Goal: Transaction & Acquisition: Purchase product/service

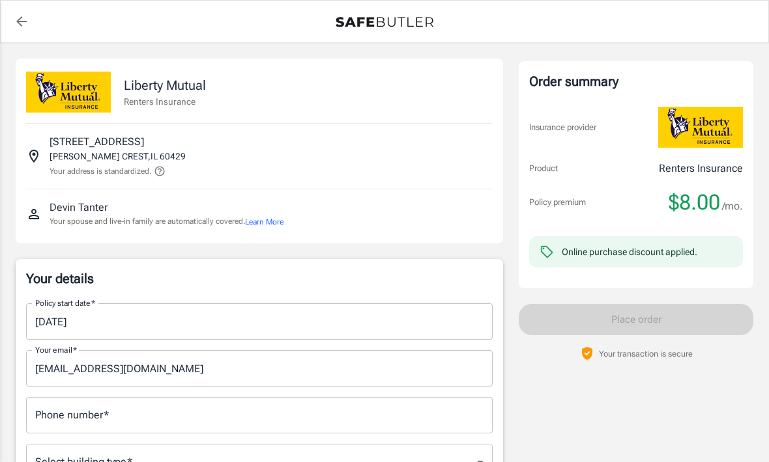
scroll to position [4, 0]
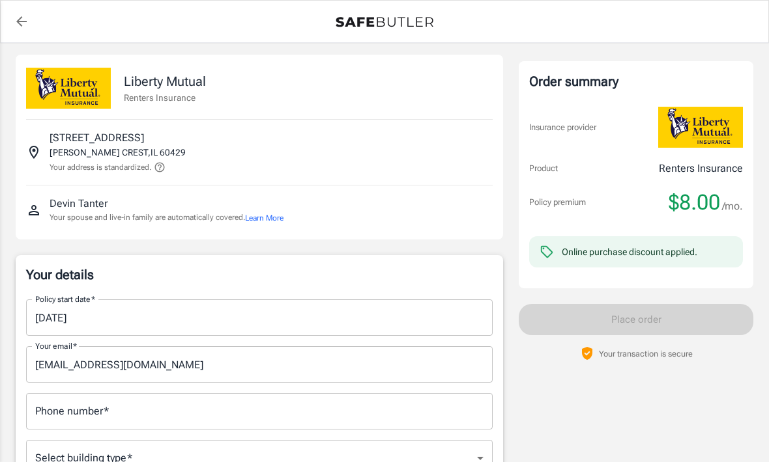
click at [132, 316] on input "[DATE]" at bounding box center [254, 318] width 457 height 36
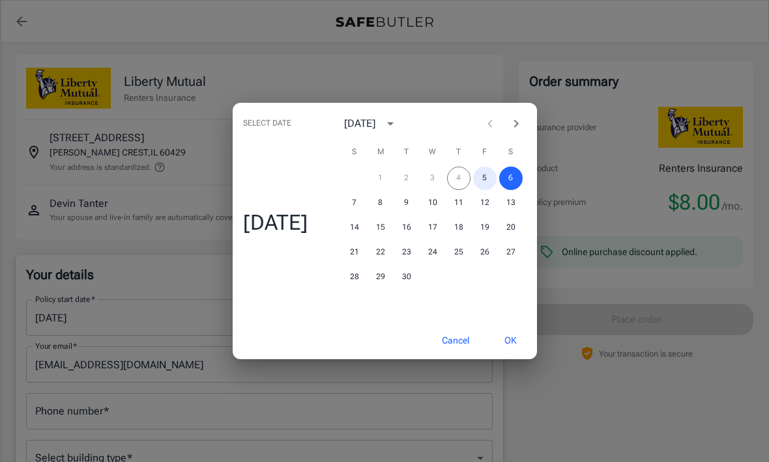
click at [489, 190] on button "5" at bounding box center [484, 178] width 23 height 23
type input "[DATE]"
click at [519, 355] on button "OK" at bounding box center [510, 341] width 42 height 28
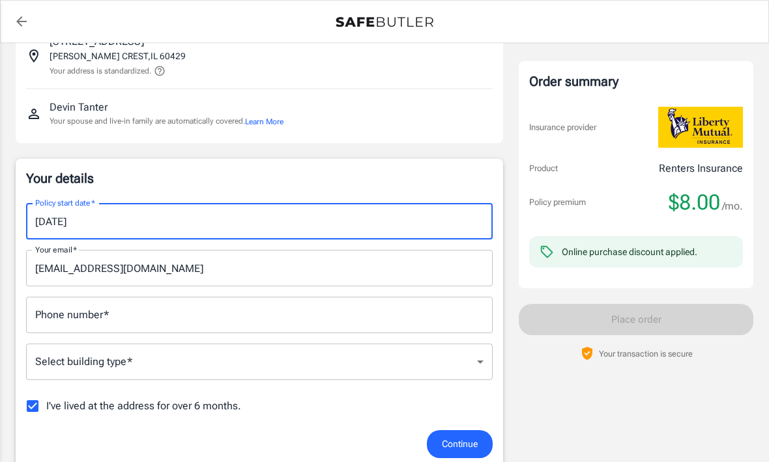
click at [350, 304] on input "Phone number   *" at bounding box center [259, 315] width 466 height 36
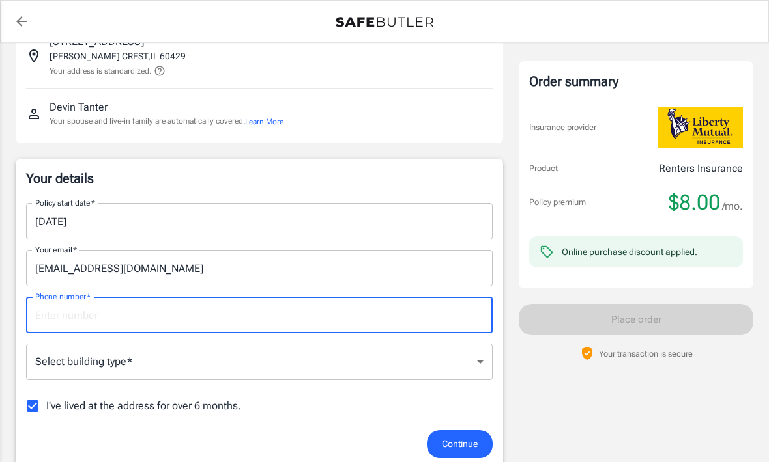
scroll to position [100, 0]
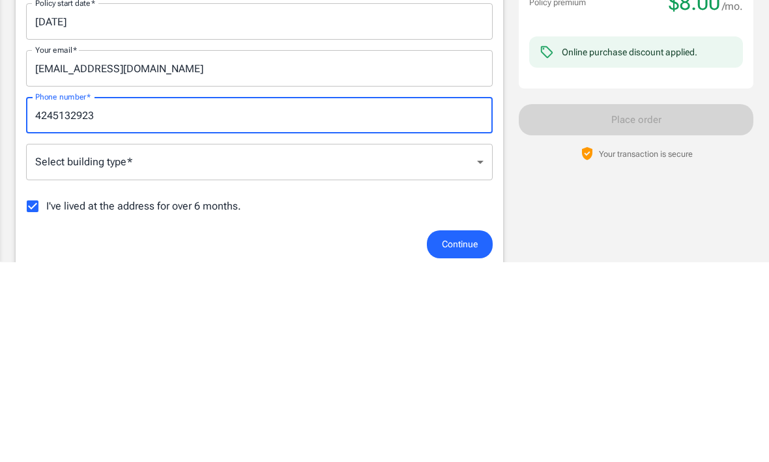
type input "4245132923"
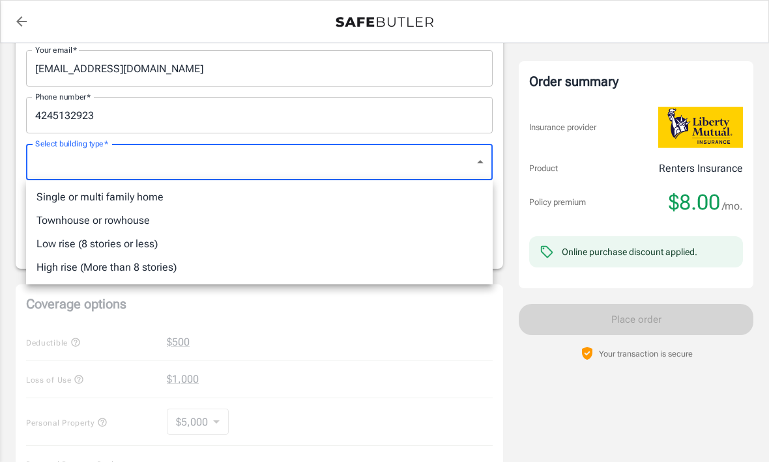
click at [255, 201] on li "Single or multi family home" at bounding box center [259, 197] width 466 height 23
type input "singlefamily"
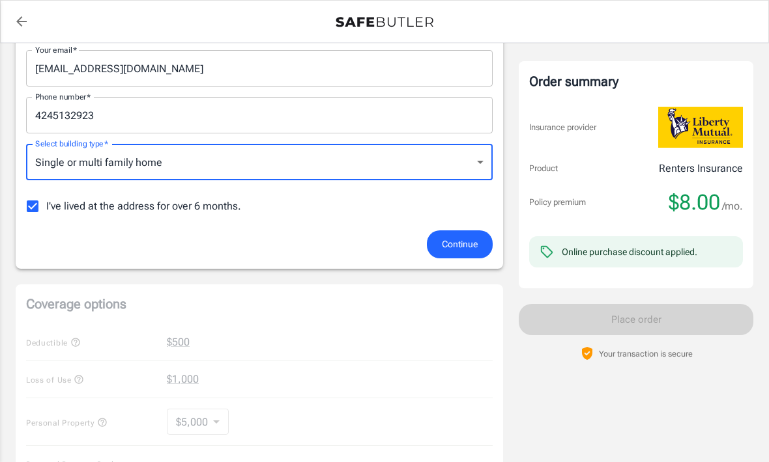
click at [466, 248] on span "Continue" at bounding box center [460, 244] width 36 height 16
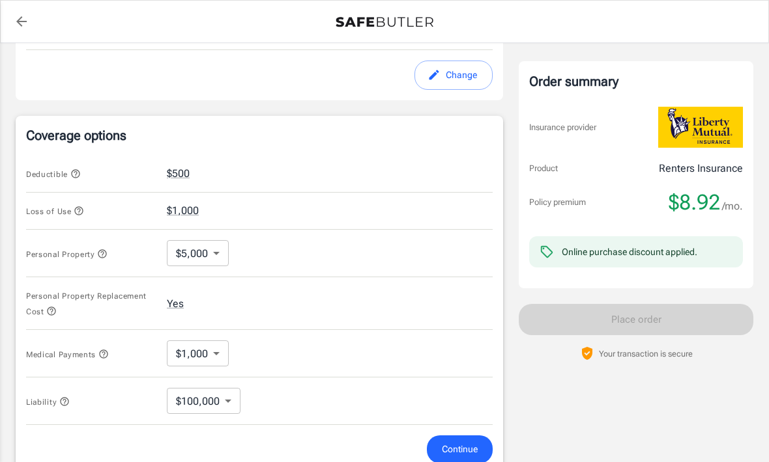
scroll to position [476, 0]
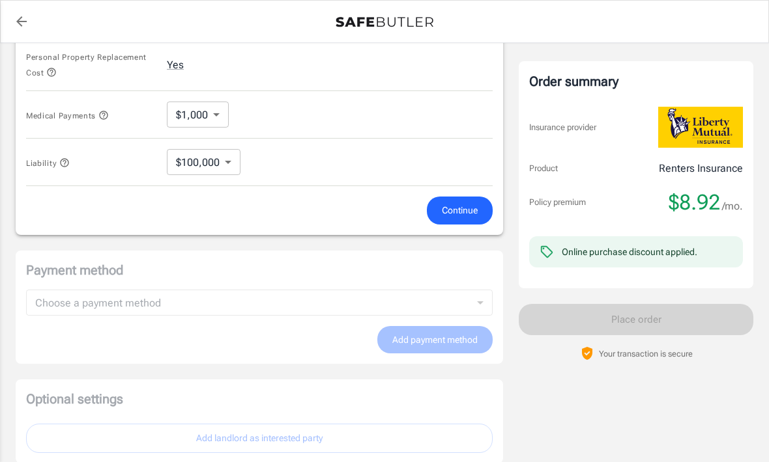
click at [473, 214] on span "Continue" at bounding box center [460, 211] width 36 height 16
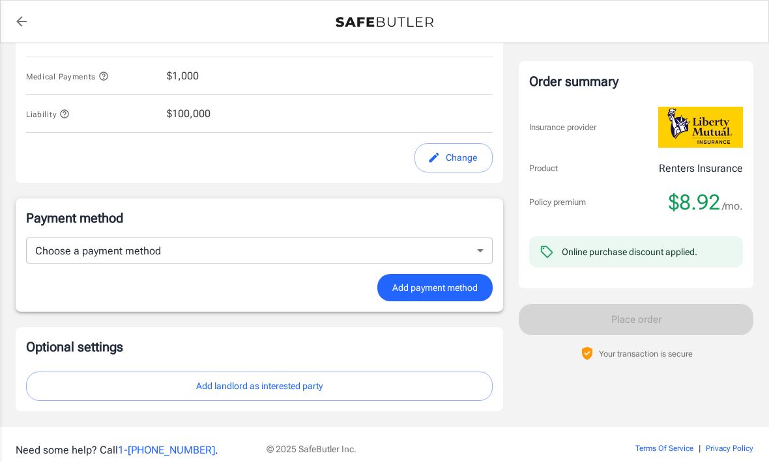
scroll to position [698, 0]
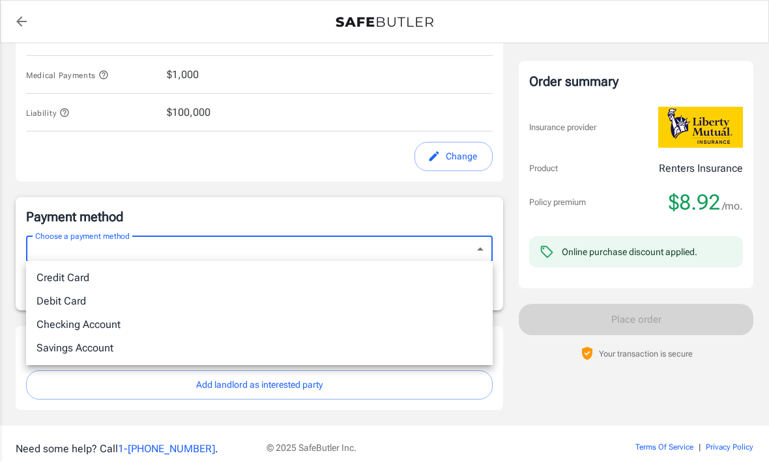
click at [334, 307] on li "Debit Card" at bounding box center [259, 301] width 466 height 23
type input "debit"
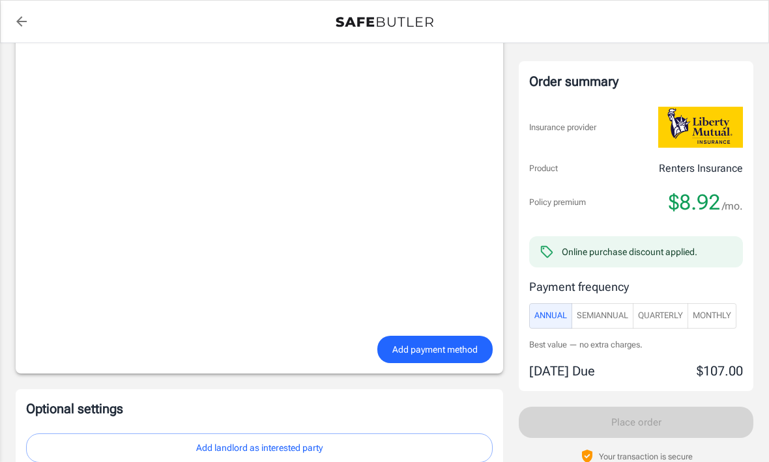
scroll to position [965, 0]
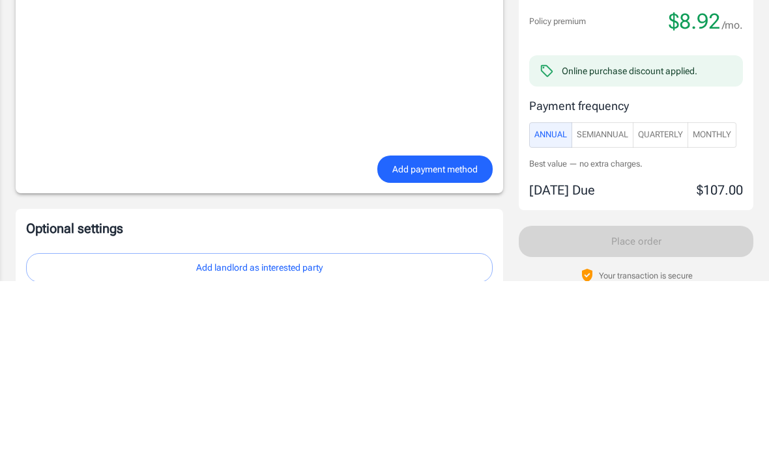
click at [451, 343] on span "Add payment method" at bounding box center [434, 351] width 85 height 16
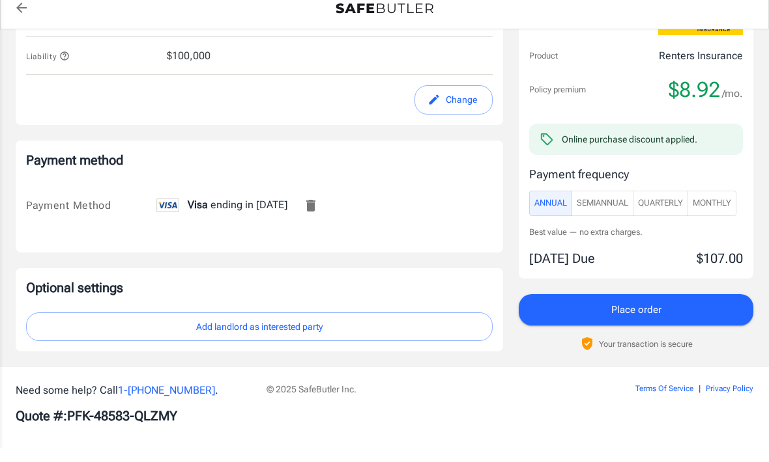
scroll to position [707, 0]
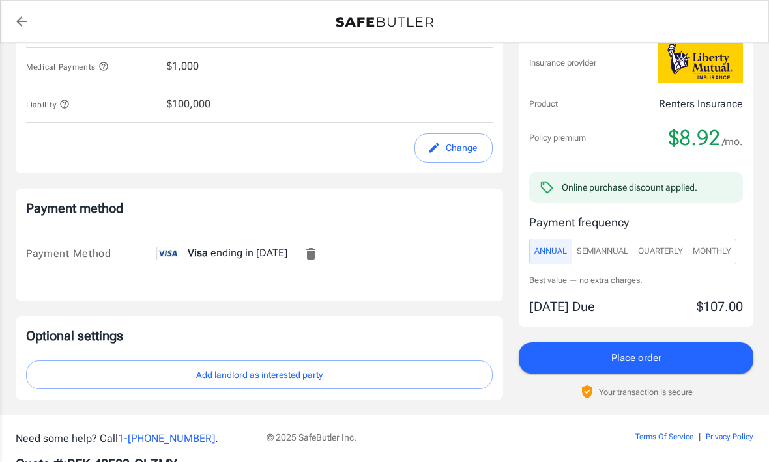
click at [726, 251] on span "Monthly" at bounding box center [711, 251] width 38 height 15
click at [677, 362] on button "Place order" at bounding box center [636, 358] width 235 height 31
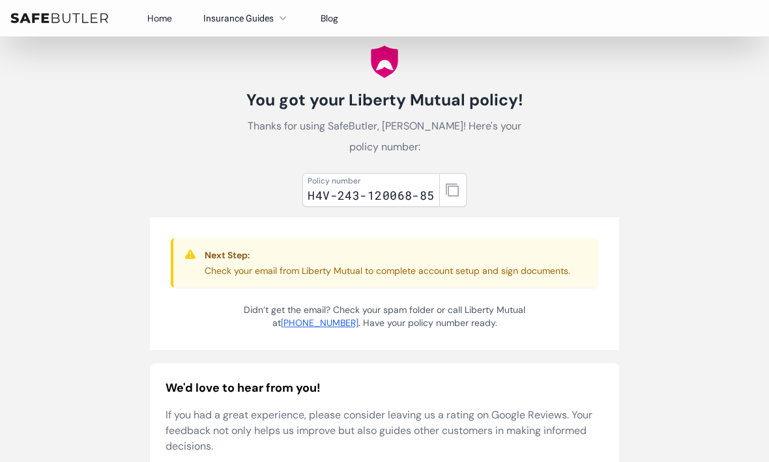
scroll to position [35, 0]
click at [452, 188] on icon "button" at bounding box center [452, 189] width 13 height 13
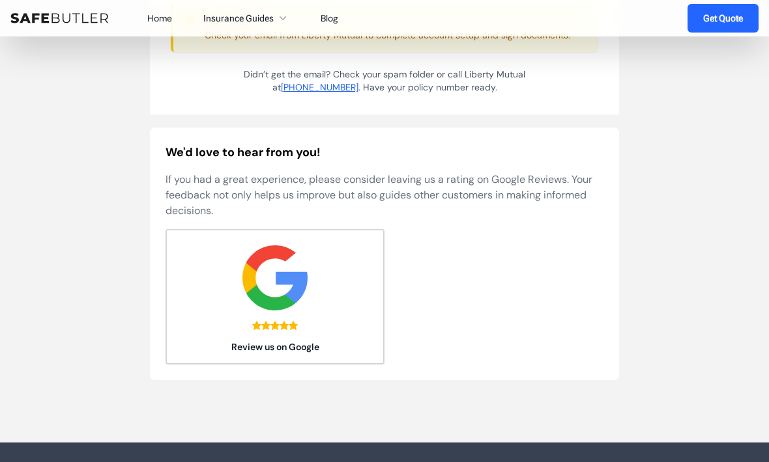
scroll to position [0, 0]
